Goal: Transaction & Acquisition: Obtain resource

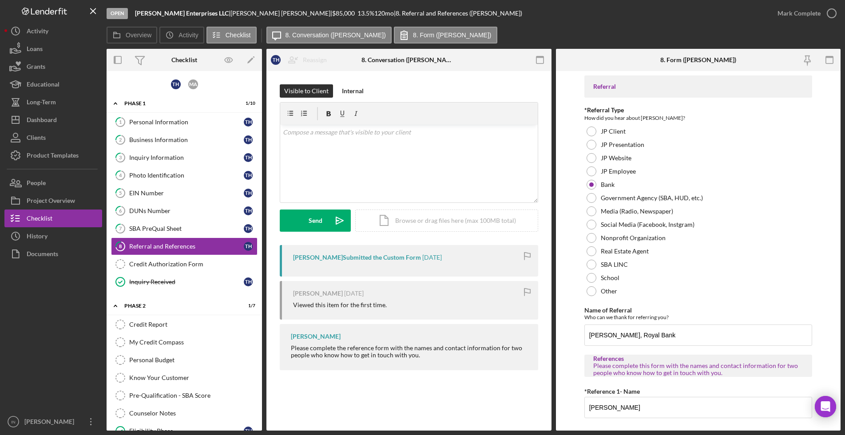
scroll to position [222, 0]
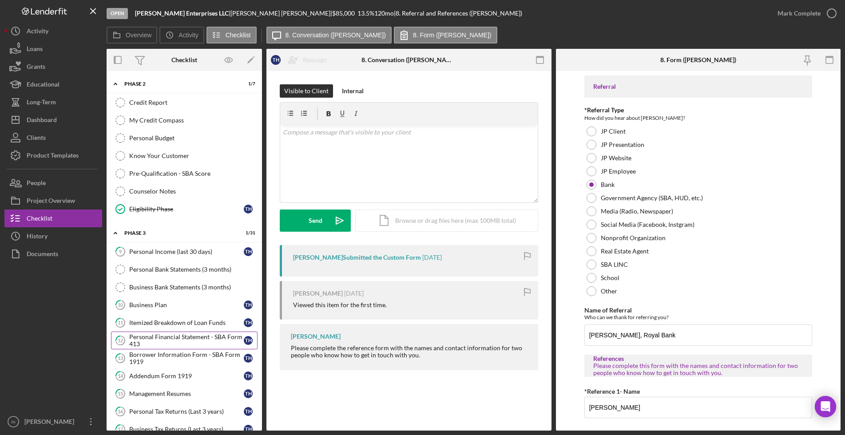
click at [158, 332] on link "12 Personal Financial Statement - SBA Form 413 T H" at bounding box center [184, 341] width 147 height 18
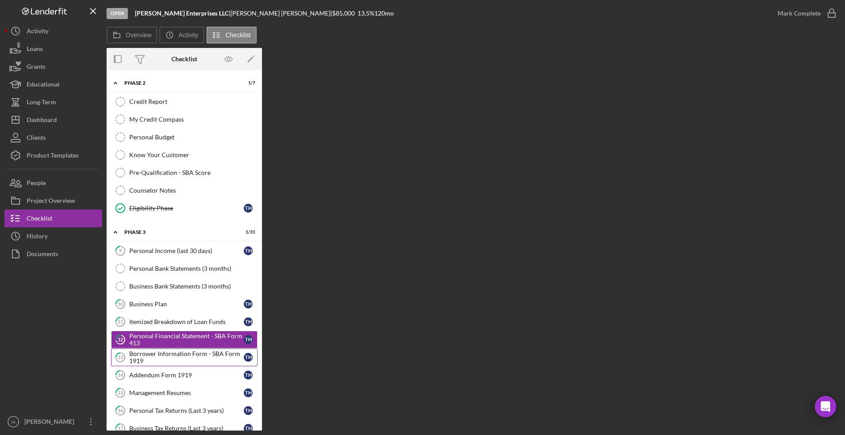
click at [183, 353] on div "Borrower Information Form - SBA Form 1919" at bounding box center [186, 357] width 115 height 14
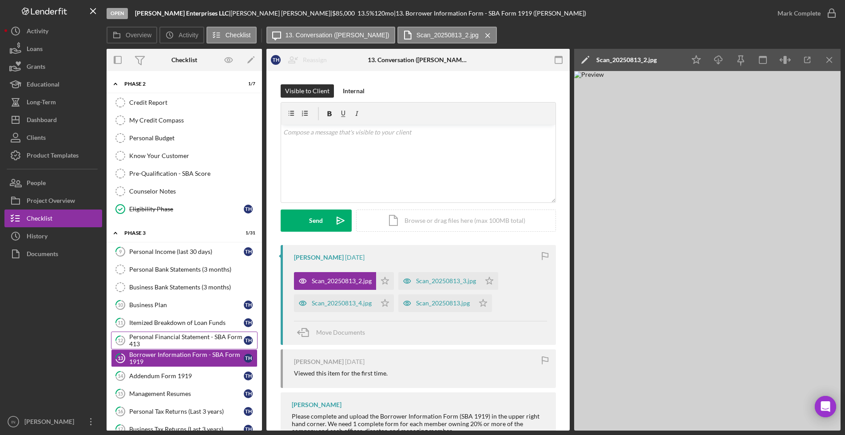
click at [183, 338] on div "Personal Financial Statement - SBA Form 413" at bounding box center [186, 341] width 115 height 14
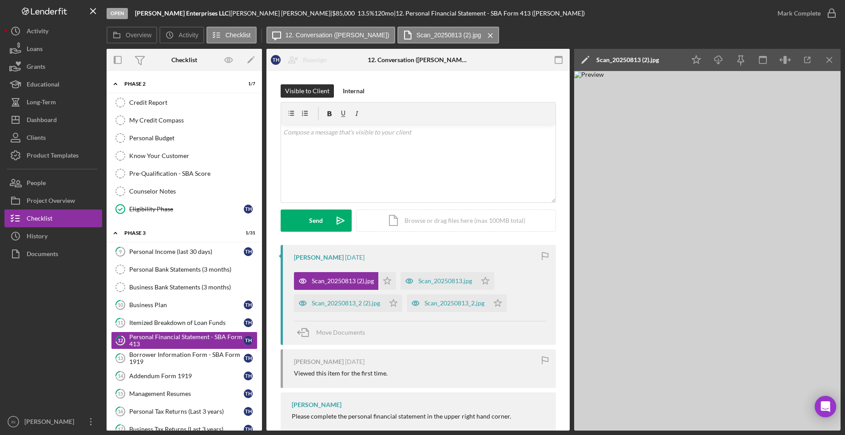
scroll to position [41, 0]
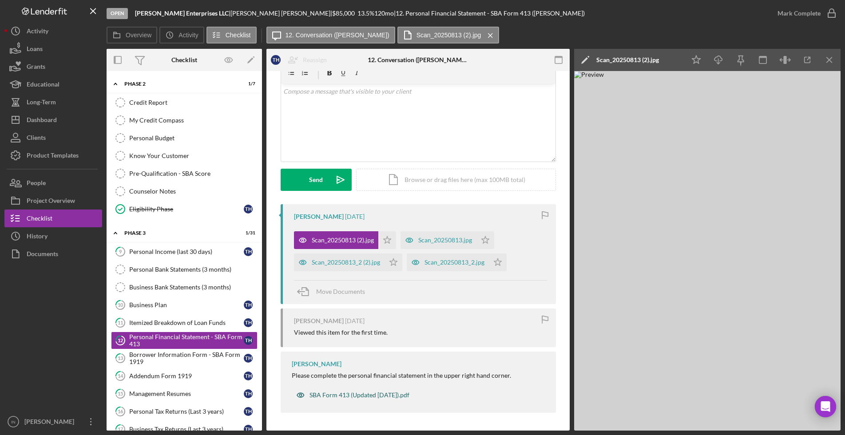
click at [361, 397] on div "SBA Form 413 (Updated [DATE]).pdf" at bounding box center [360, 395] width 100 height 7
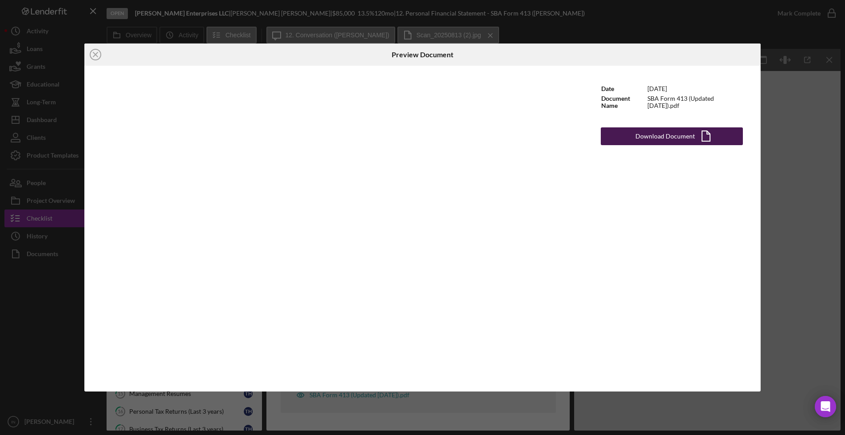
click at [667, 143] on div "Download Document" at bounding box center [666, 136] width 60 height 18
click at [810, 260] on div "Icon/Close Preview Document Date [DATE] Document Name SBA Form 413 (Updated [DA…" at bounding box center [422, 217] width 845 height 435
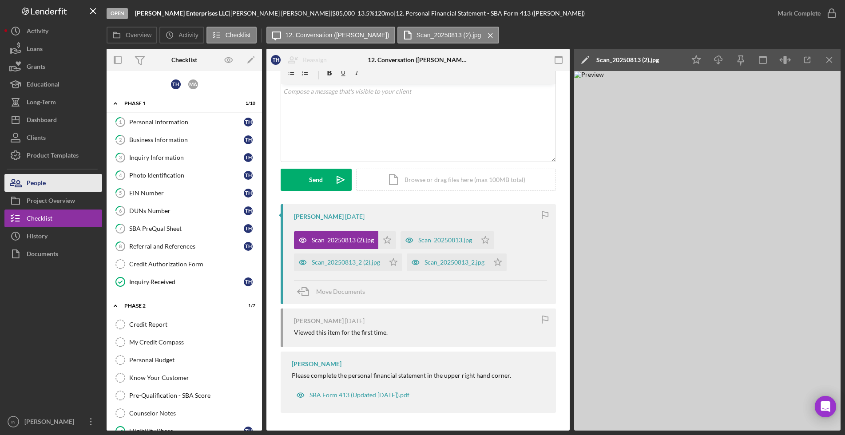
click at [44, 183] on div "People" at bounding box center [36, 184] width 19 height 20
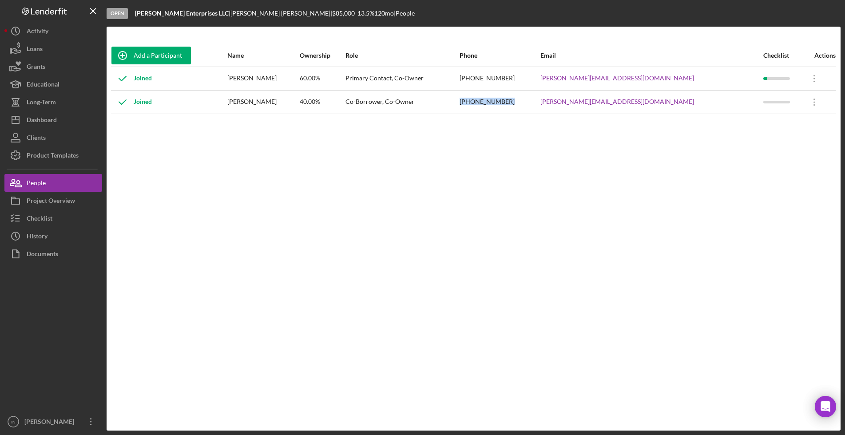
drag, startPoint x: 565, startPoint y: 102, endPoint x: 516, endPoint y: 97, distance: 49.1
click at [516, 97] on tr "Joined [PERSON_NAME] 40.00% Co-Borrower, Co-Owner [PHONE_NUMBER] [PERSON_NAME][…" at bounding box center [473, 102] width 725 height 24
copy tr "[PHONE_NUMBER]"
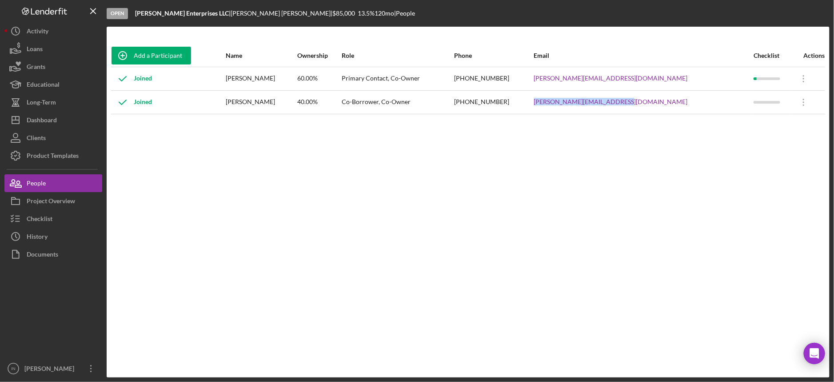
drag, startPoint x: 680, startPoint y: 104, endPoint x: 580, endPoint y: 105, distance: 99.9
click at [580, 105] on tr "Joined [PERSON_NAME] 40.00% Co-Borrower, Co-Owner [PHONE_NUMBER] [PERSON_NAME][…" at bounding box center [468, 102] width 714 height 24
copy tr "[PERSON_NAME][EMAIL_ADDRESS][DOMAIN_NAME]"
click at [573, 131] on div "Add a Participant Name Ownership Role Phone Email Checklist Actions Joined [PER…" at bounding box center [468, 201] width 723 height 315
drag, startPoint x: 559, startPoint y: 99, endPoint x: 513, endPoint y: 106, distance: 47.1
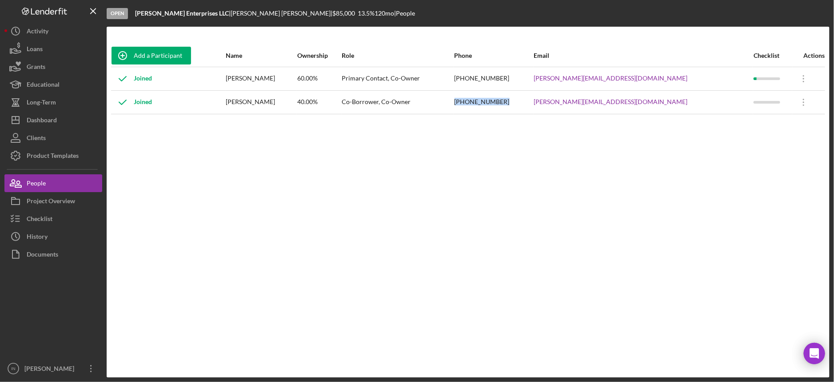
click at [513, 106] on div "[PHONE_NUMBER]" at bounding box center [493, 102] width 79 height 22
copy div "[PHONE_NUMBER]"
